Goal: Information Seeking & Learning: Learn about a topic

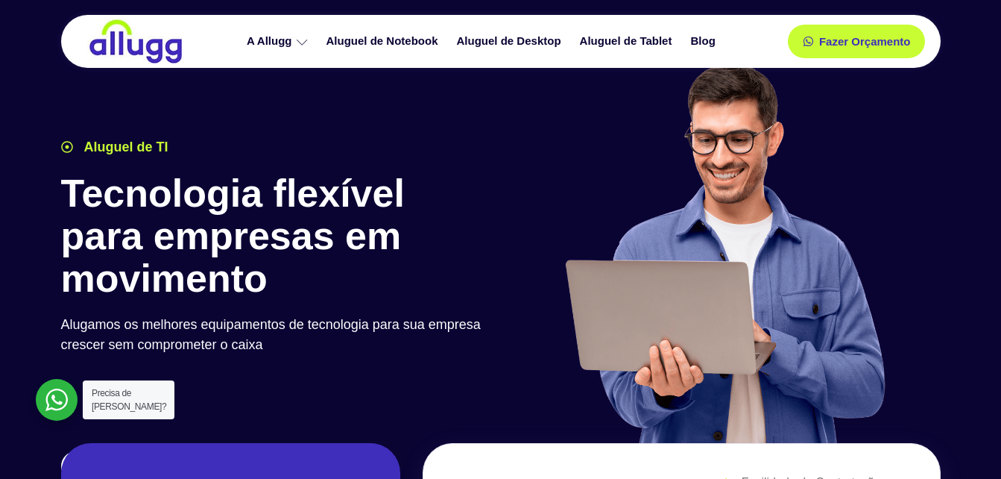
click at [401, 36] on link "Aluguel de Notebook" at bounding box center [384, 41] width 130 height 26
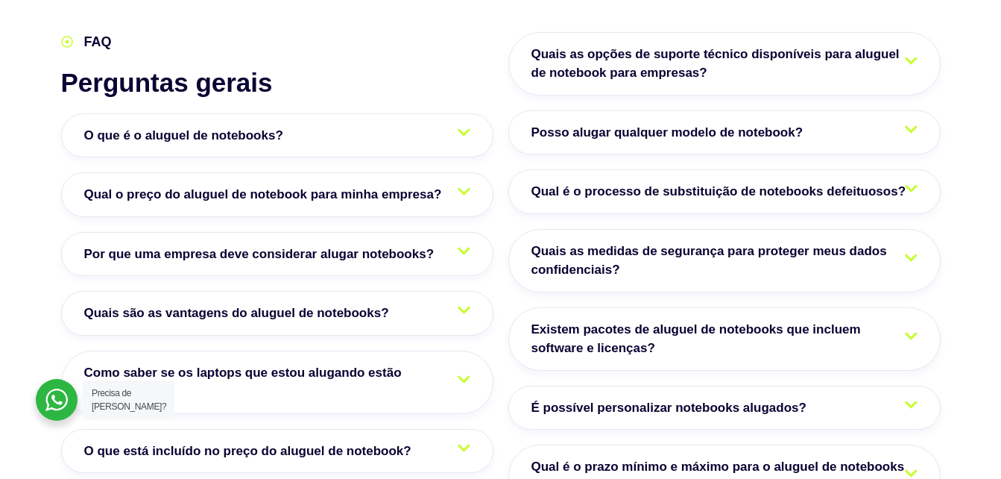
scroll to position [2541, 0]
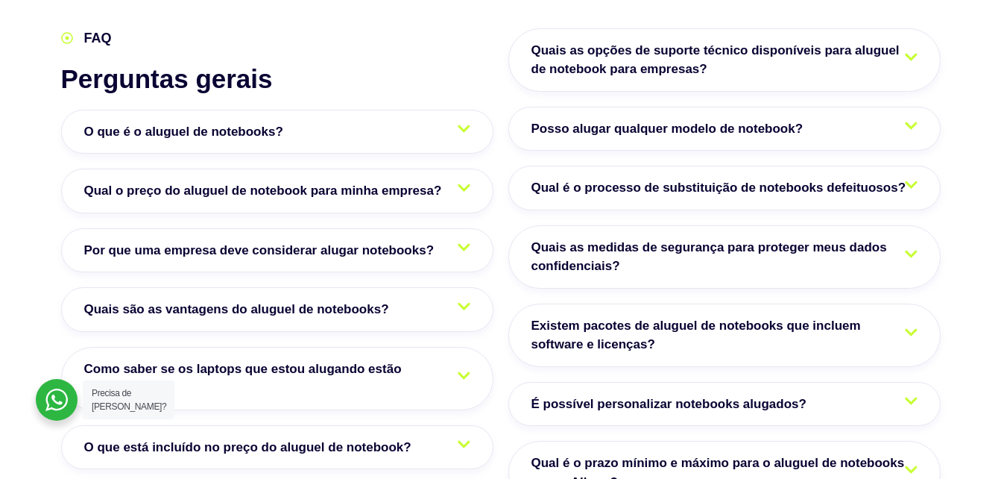
click at [470, 169] on link "Qual o preço do aluguel de notebook para minha empresa?" at bounding box center [277, 191] width 432 height 45
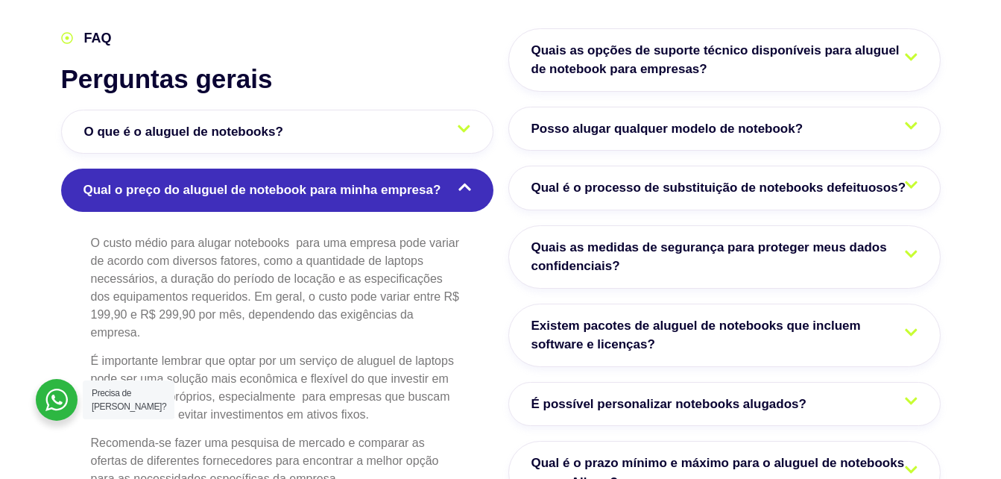
click at [468, 180] on icon at bounding box center [465, 187] width 13 height 14
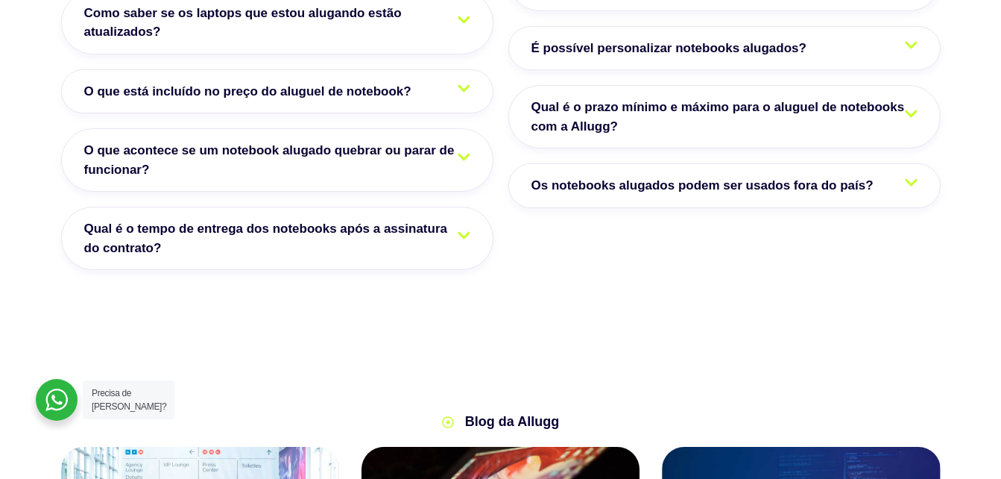
scroll to position [2908, 0]
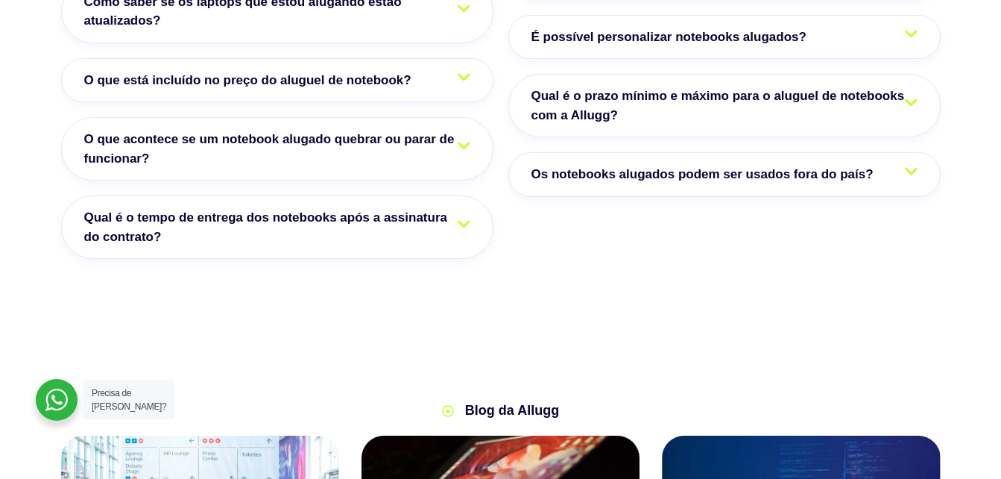
click at [471, 117] on link "O que acontece se um notebook alugado quebrar ou parar de funcionar?" at bounding box center [277, 148] width 432 height 63
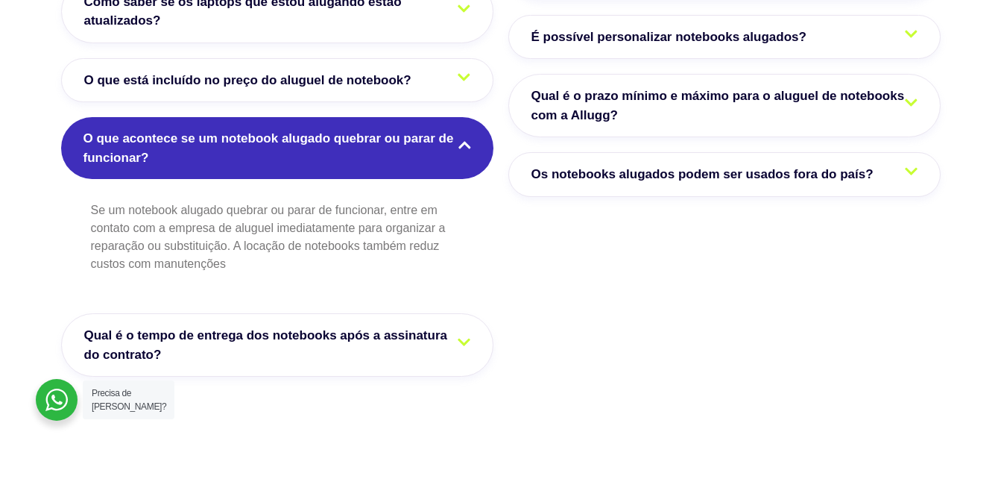
scroll to position [2982, 0]
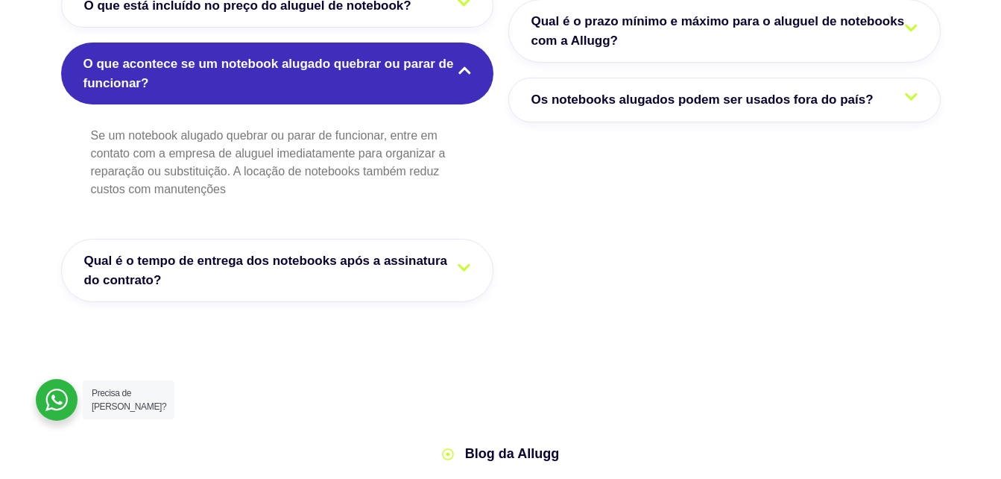
click at [472, 239] on link "Qual é o tempo de entrega dos notebooks após a assinatura do contrato?" at bounding box center [277, 270] width 432 height 63
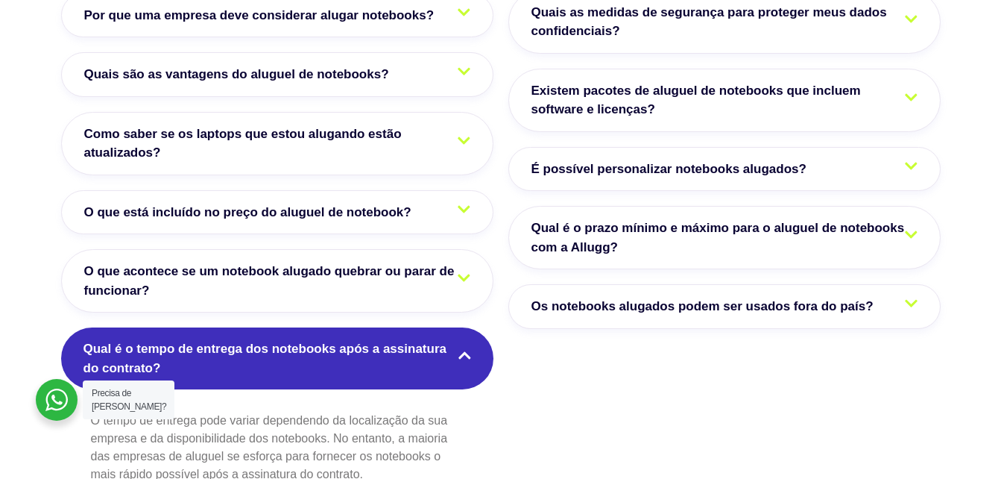
scroll to position [2759, 0]
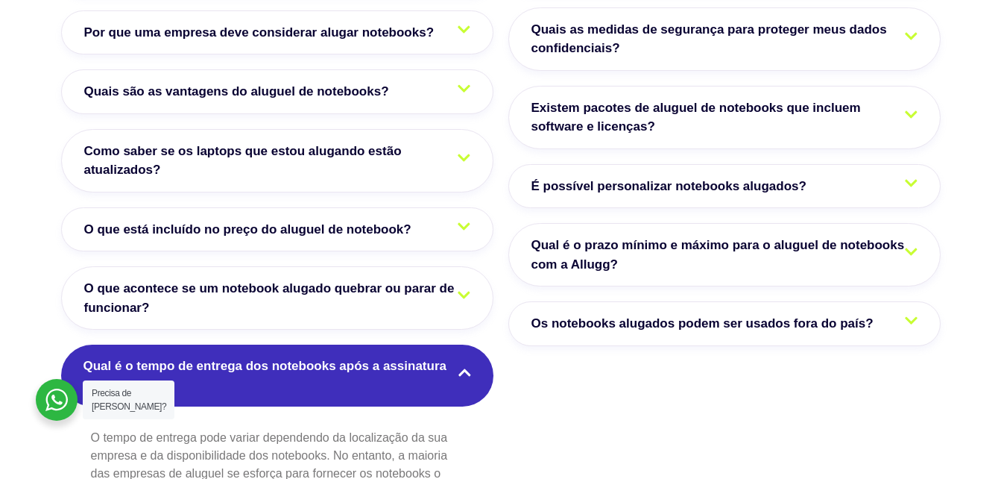
click at [458, 219] on icon at bounding box center [464, 226] width 13 height 14
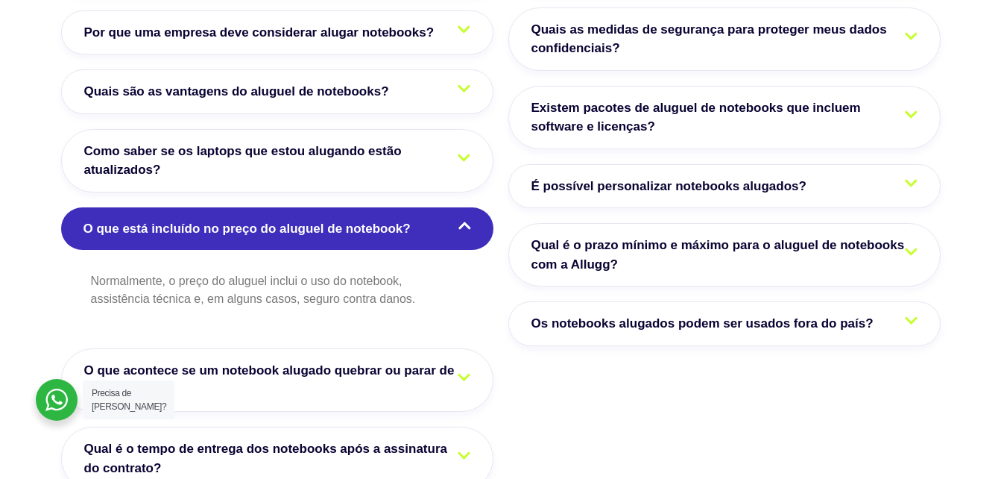
click at [465, 154] on icon at bounding box center [464, 157] width 13 height 7
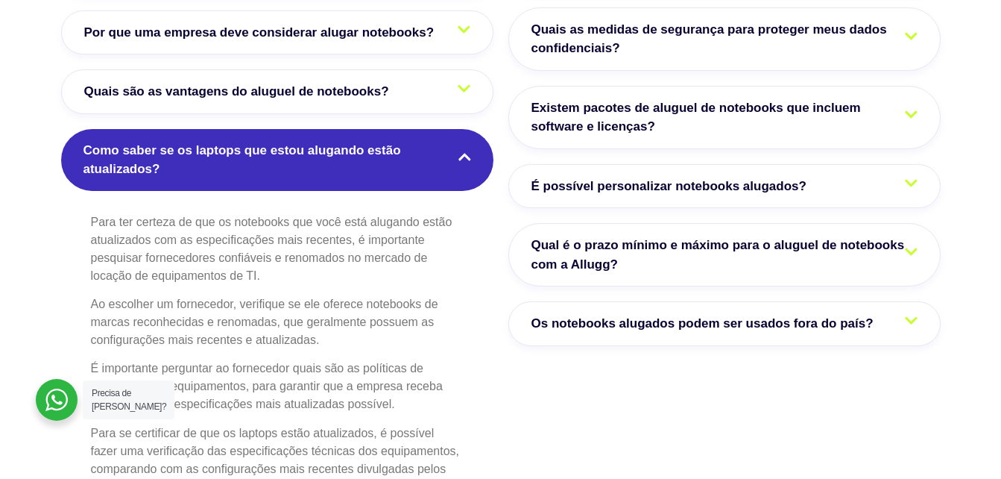
click at [464, 150] on icon at bounding box center [465, 157] width 13 height 14
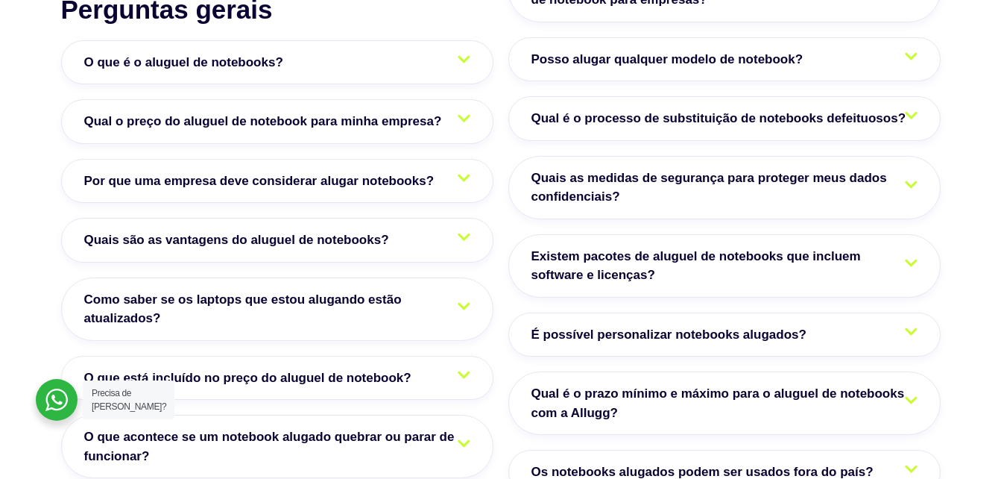
scroll to position [2610, 0]
click at [444, 218] on link "Quais são as vantagens do aluguel de notebooks?" at bounding box center [277, 240] width 432 height 45
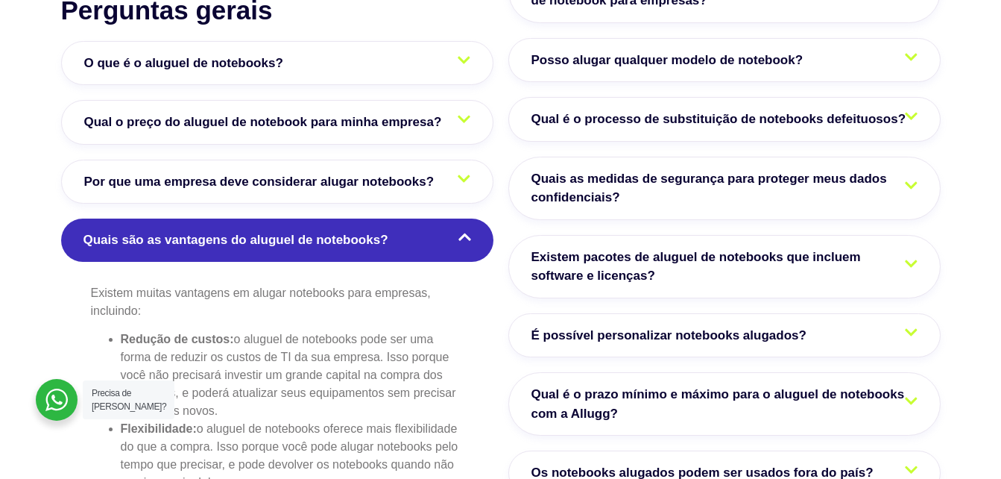
click at [469, 230] on icon at bounding box center [465, 237] width 13 height 14
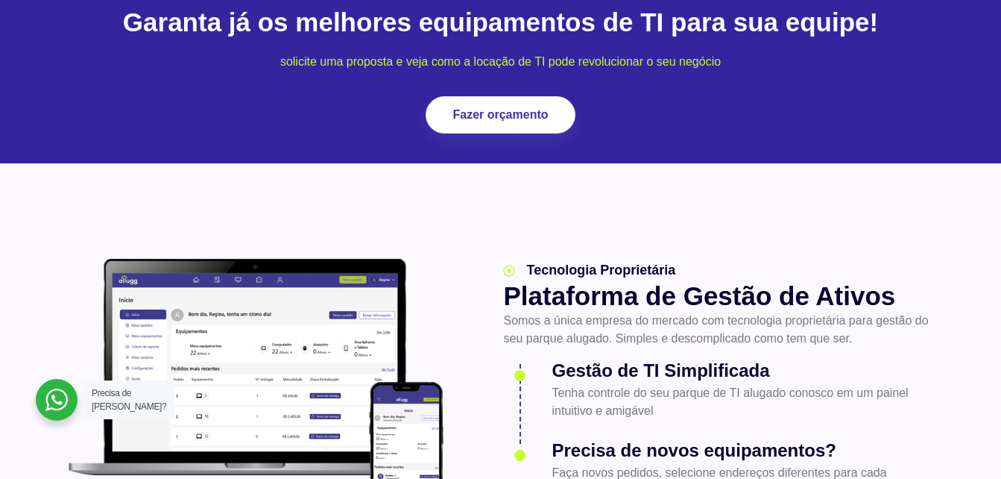
scroll to position [1789, 0]
